Goal: Task Accomplishment & Management: Manage account settings

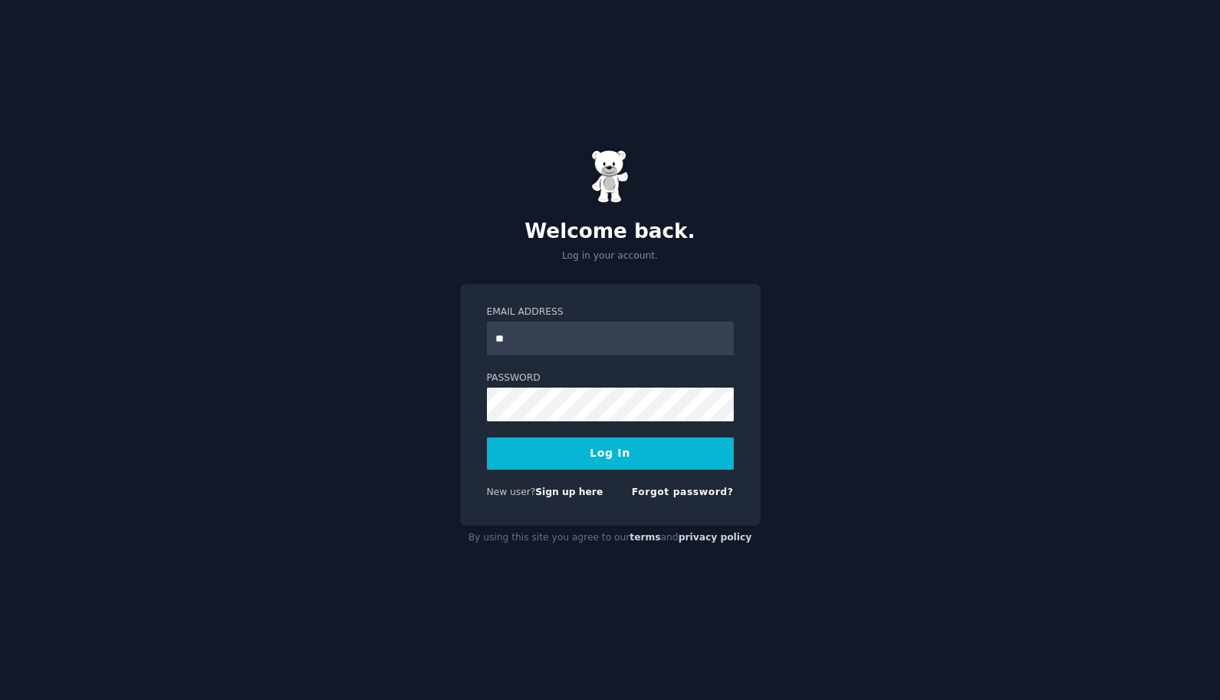
type input "**********"
click at [487, 437] on button "Log In" at bounding box center [610, 453] width 247 height 32
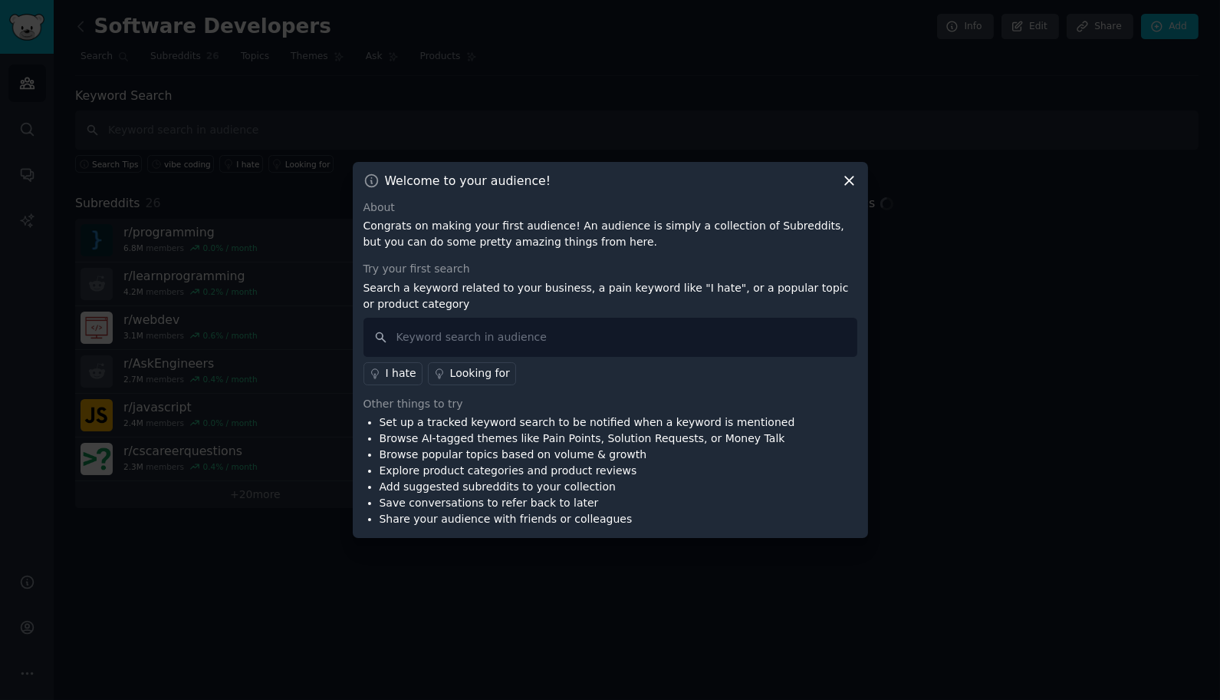
click at [845, 188] on icon at bounding box center [849, 181] width 16 height 16
